Goal: Check status

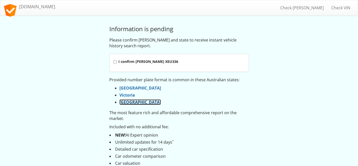
click at [132, 104] on link "South Australia" at bounding box center [139, 102] width 41 height 6
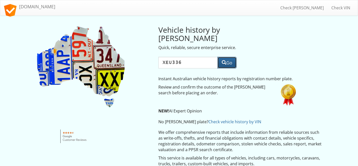
click at [229, 57] on button "Go" at bounding box center [227, 63] width 19 height 12
click at [225, 57] on button "Go" at bounding box center [227, 63] width 19 height 12
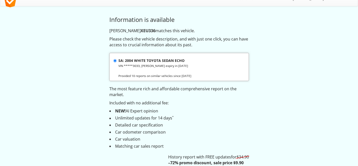
scroll to position [15, 0]
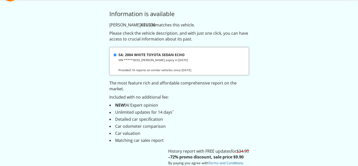
click at [168, 56] on strong "SA: 2004 WHITE TOYOTA SEDAN ECHO" at bounding box center [151, 54] width 66 height 5
click at [117, 56] on input "SA: 2004 WHITE TOYOTA SEDAN ECHO VIN *****3033, rego expiry in 2025" at bounding box center [114, 54] width 3 height 3
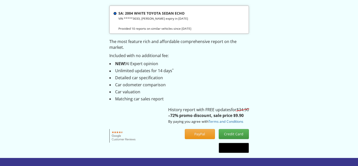
scroll to position [0, 0]
